Goal: Check status: Check status

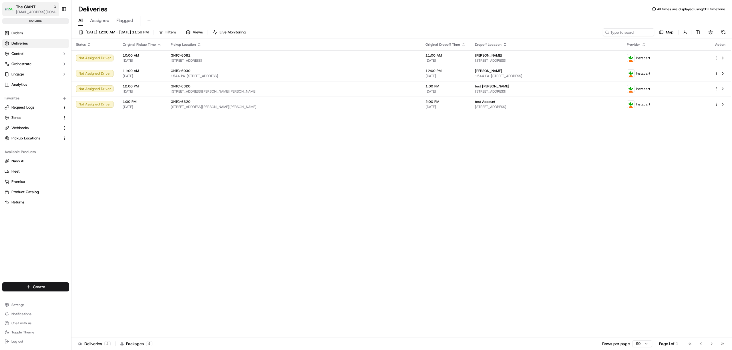
click at [16, 7] on button "The GIANT Company [EMAIL_ADDRESS][DOMAIN_NAME]" at bounding box center [30, 9] width 57 height 14
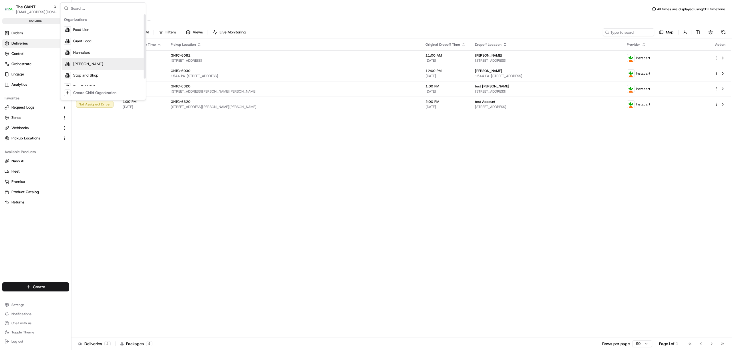
click at [91, 63] on div "[PERSON_NAME]" at bounding box center [103, 63] width 83 height 11
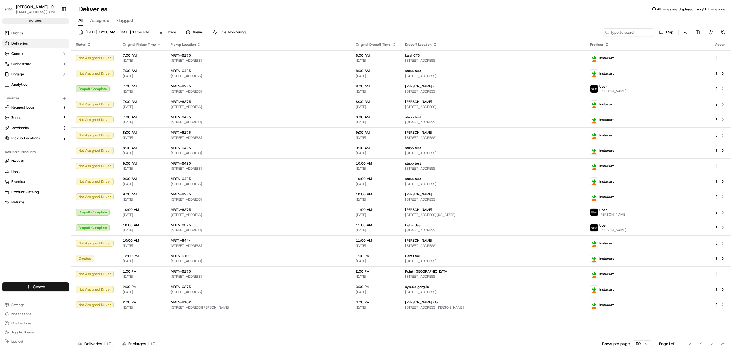
click at [23, 43] on span "Deliveries" at bounding box center [19, 43] width 16 height 5
click at [621, 33] on input at bounding box center [619, 32] width 69 height 8
paste input "m500801963"
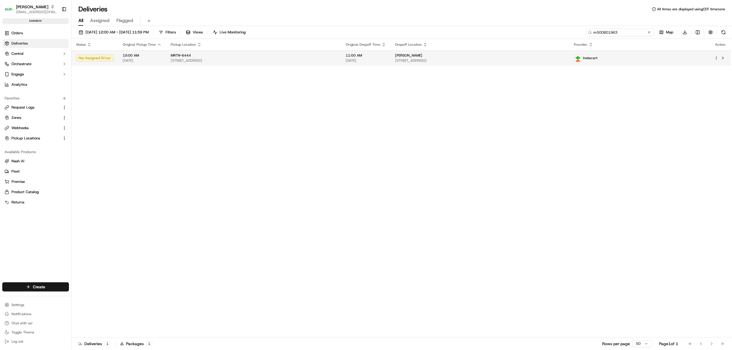
type input "m500801963"
click at [564, 62] on span "[STREET_ADDRESS]" at bounding box center [479, 60] width 169 height 5
